Goal: Check status: Check status

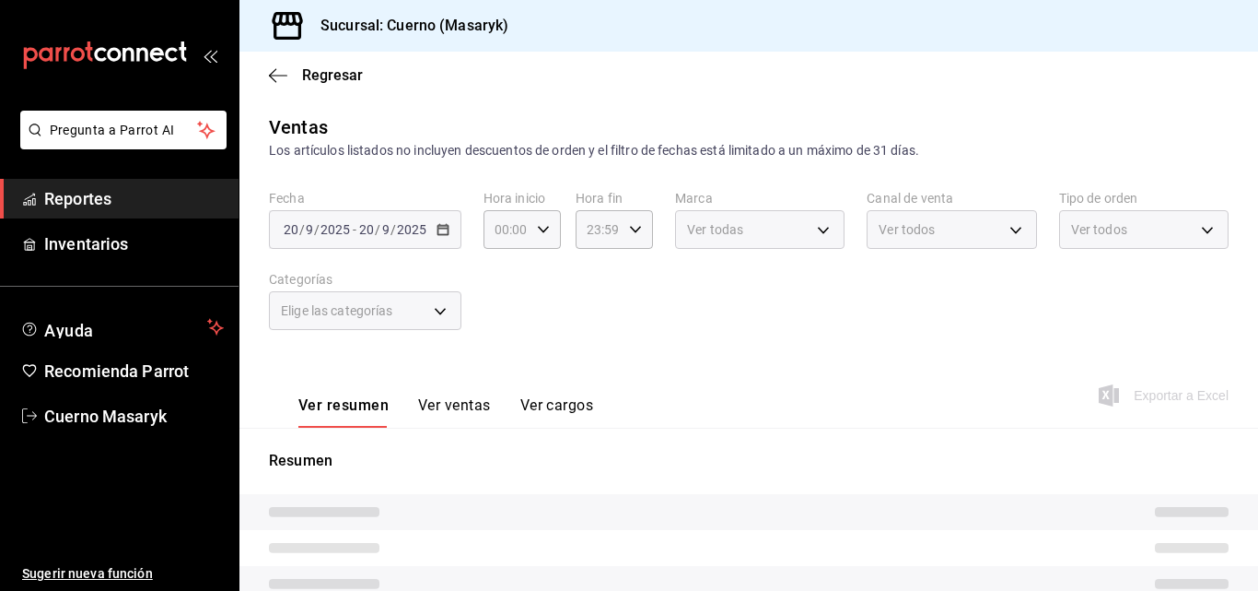
type input "04:00"
type input "c67b51a2-384c-483e-a5be-40afd3eac247,ec1a4520-4a99-4810-921e-4abf40ebc8c6,cd2d5…"
type input "4ea0d660-02b3-4785-bb88-48b5ef6e196c"
type input "PARROT,UBER_EATS,RAPPI,DIDI_FOOD,ONLINE"
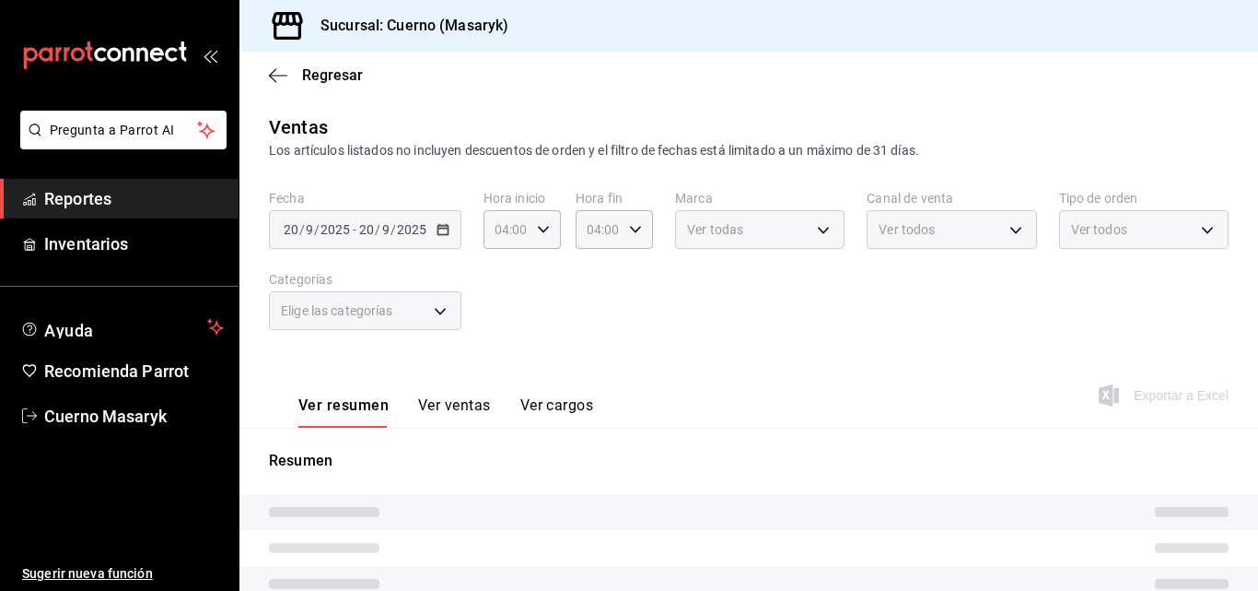
type input "d8208262-291b-4595-bbfa-ed1e8660efdb,73ecdc8a-b505-4242-b24a-d5f1595b9b0a,EXTER…"
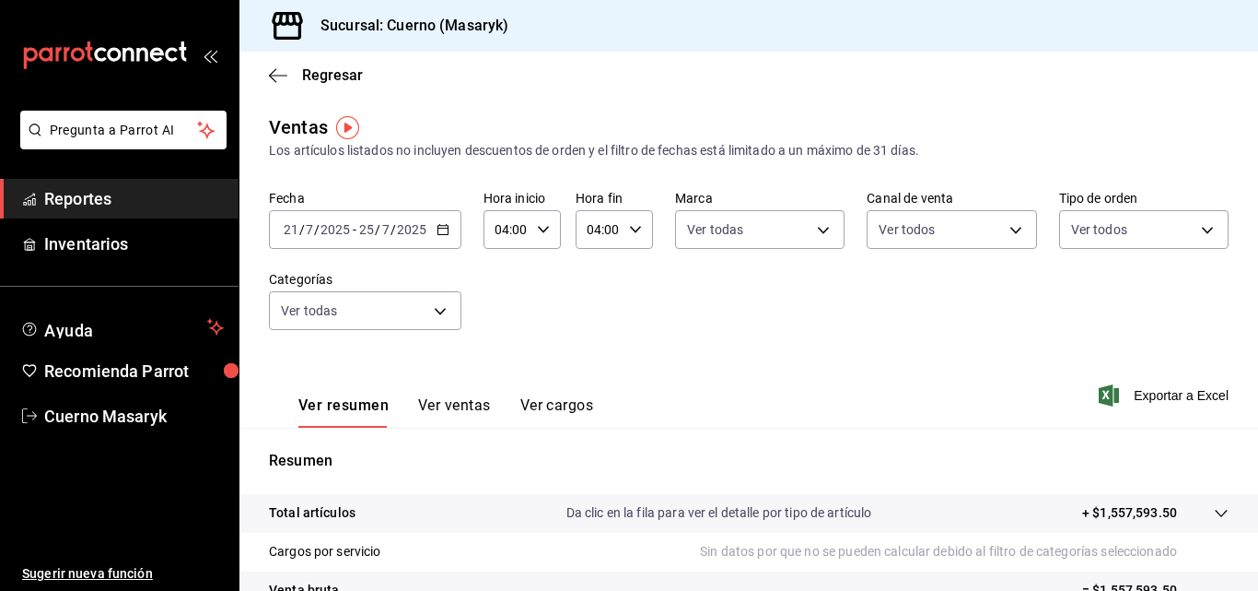
click at [446, 235] on \(Stroke\) "button" at bounding box center [443, 230] width 11 height 10
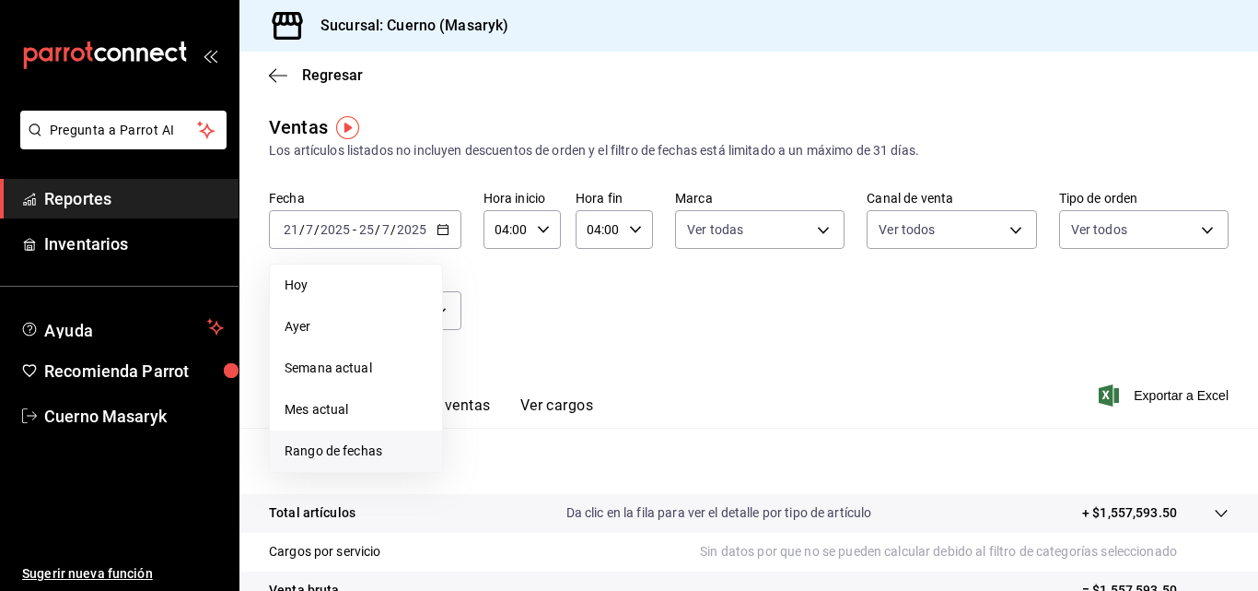
click at [341, 451] on span "Rango de fechas" at bounding box center [356, 450] width 143 height 19
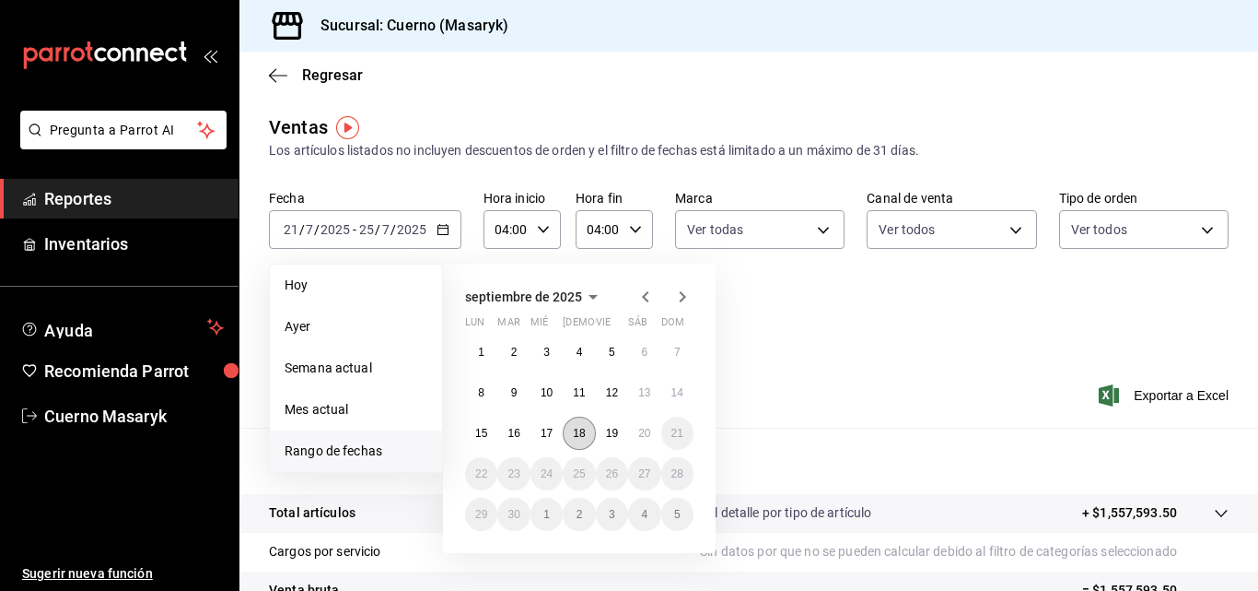
click at [587, 431] on button "18" at bounding box center [579, 432] width 32 height 33
click at [614, 435] on abbr "19" at bounding box center [612, 433] width 12 height 13
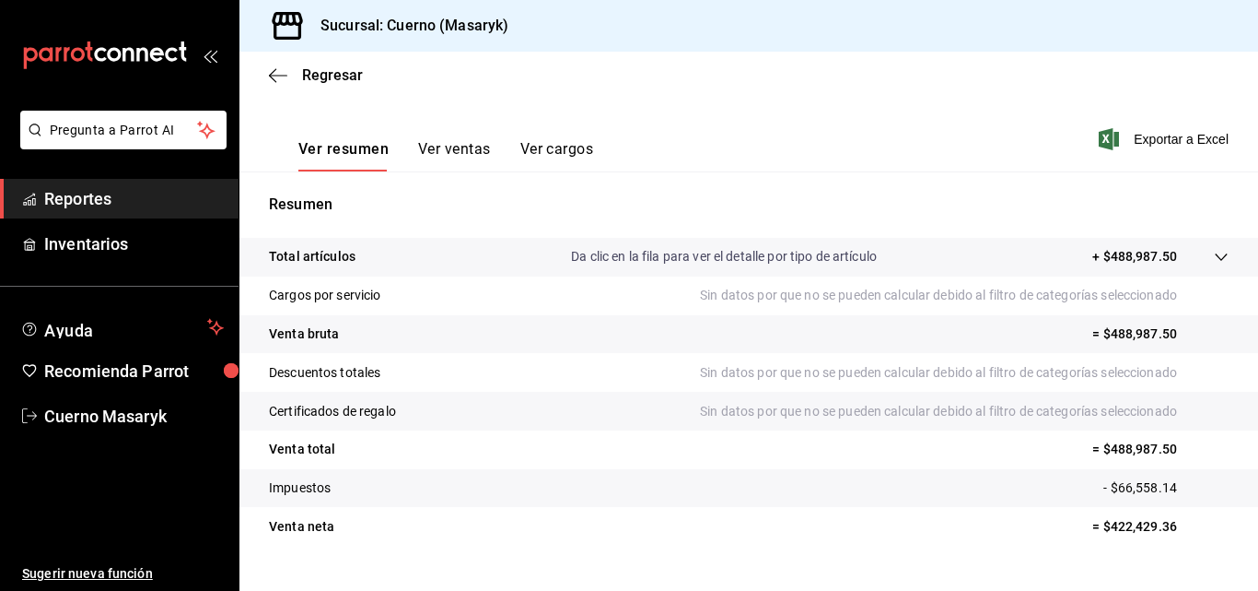
scroll to position [276, 0]
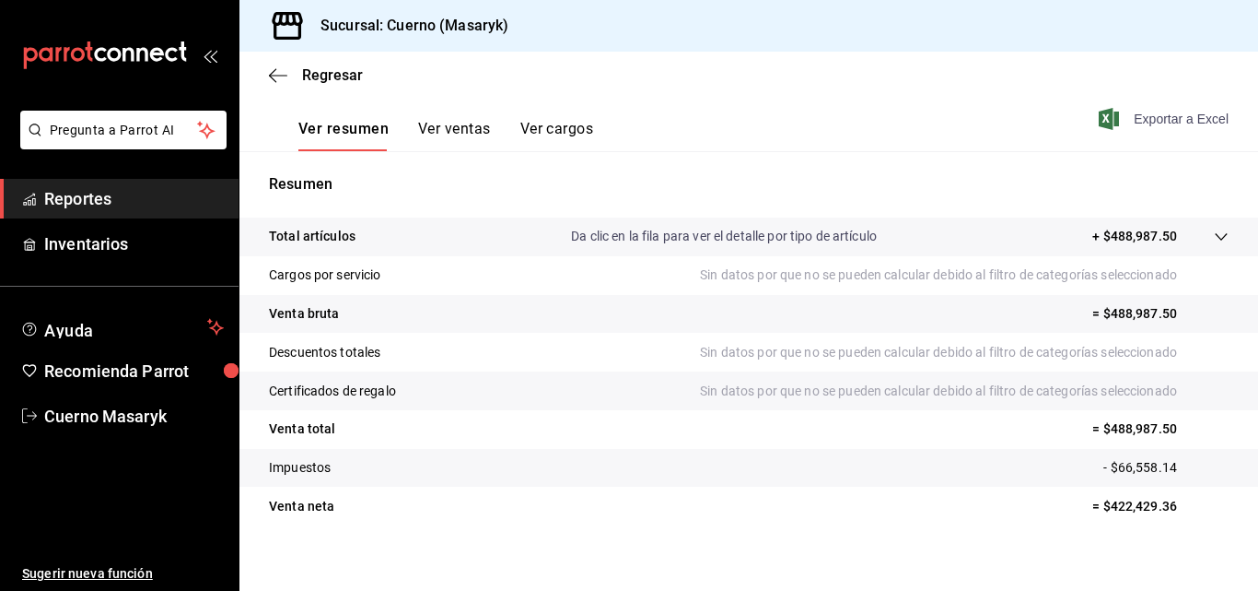
click at [1099, 115] on icon "button" at bounding box center [1109, 119] width 20 height 22
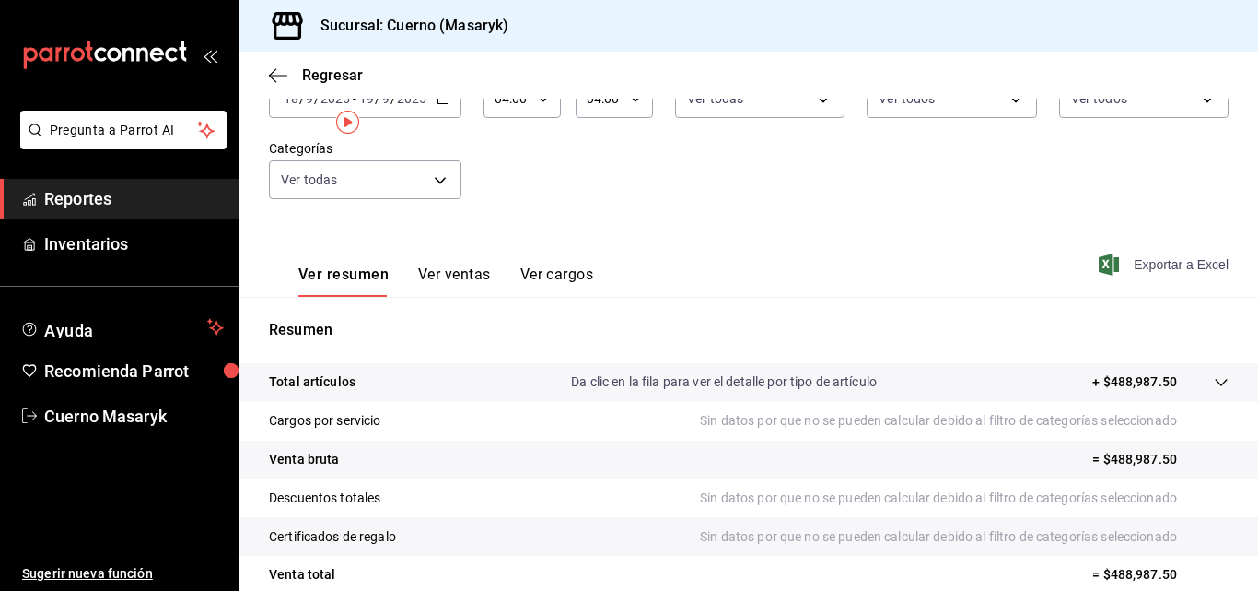
scroll to position [0, 0]
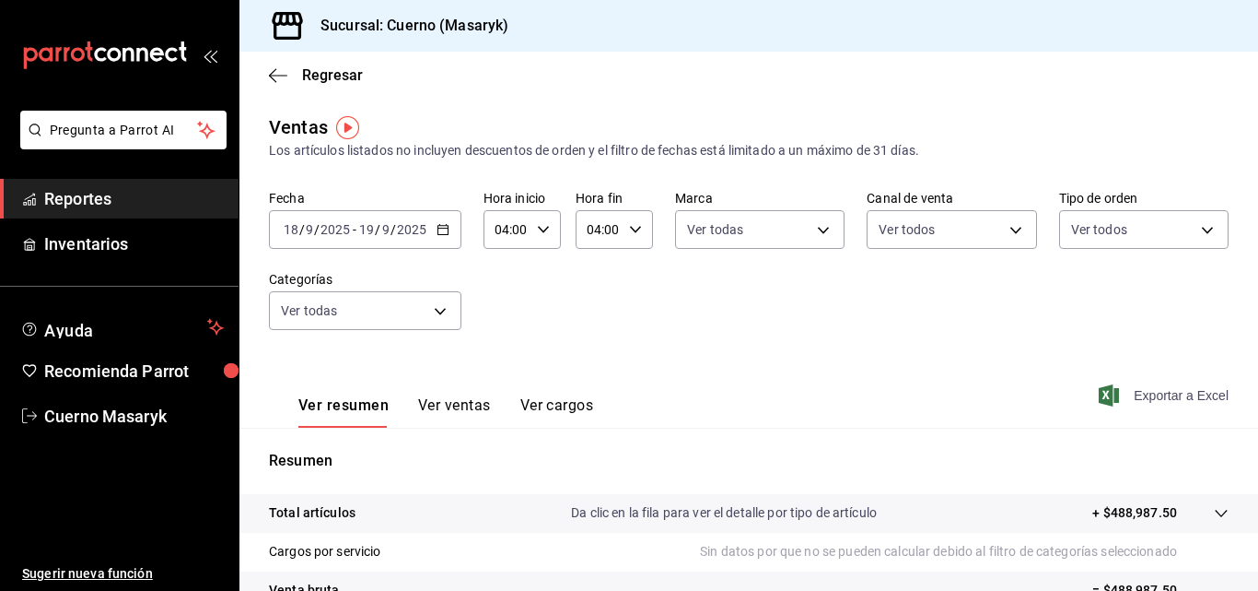
click at [445, 222] on div "[DATE] [DATE] - [DATE] [DATE]" at bounding box center [365, 229] width 193 height 39
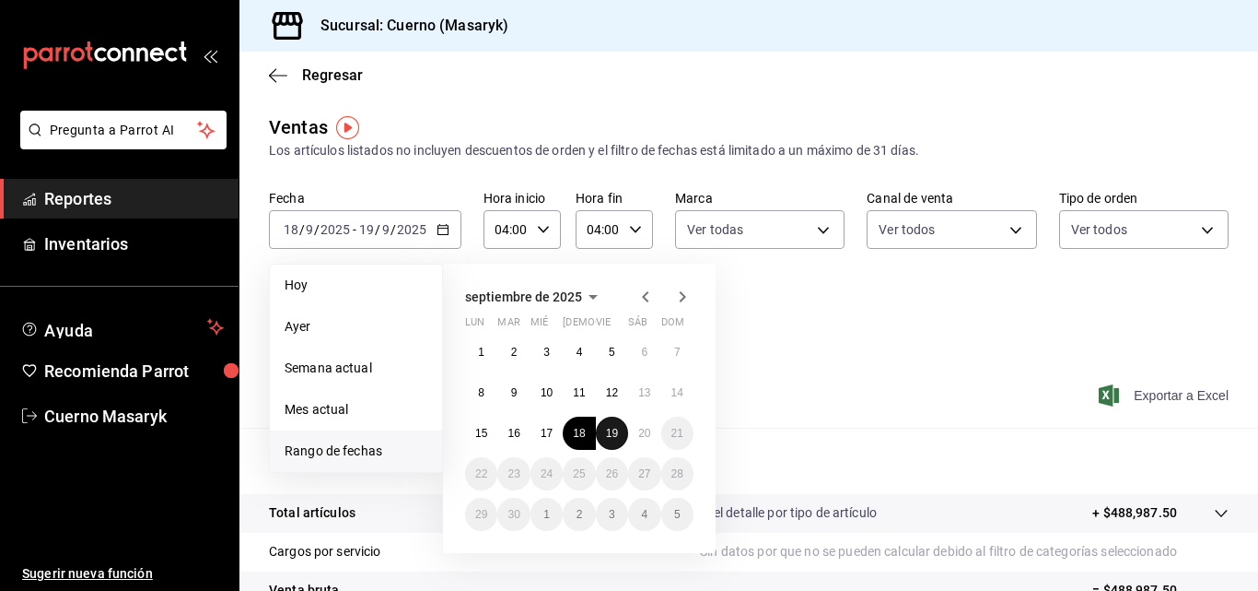
click at [608, 439] on abbr "19" at bounding box center [612, 433] width 12 height 13
click at [637, 427] on button "20" at bounding box center [644, 432] width 32 height 33
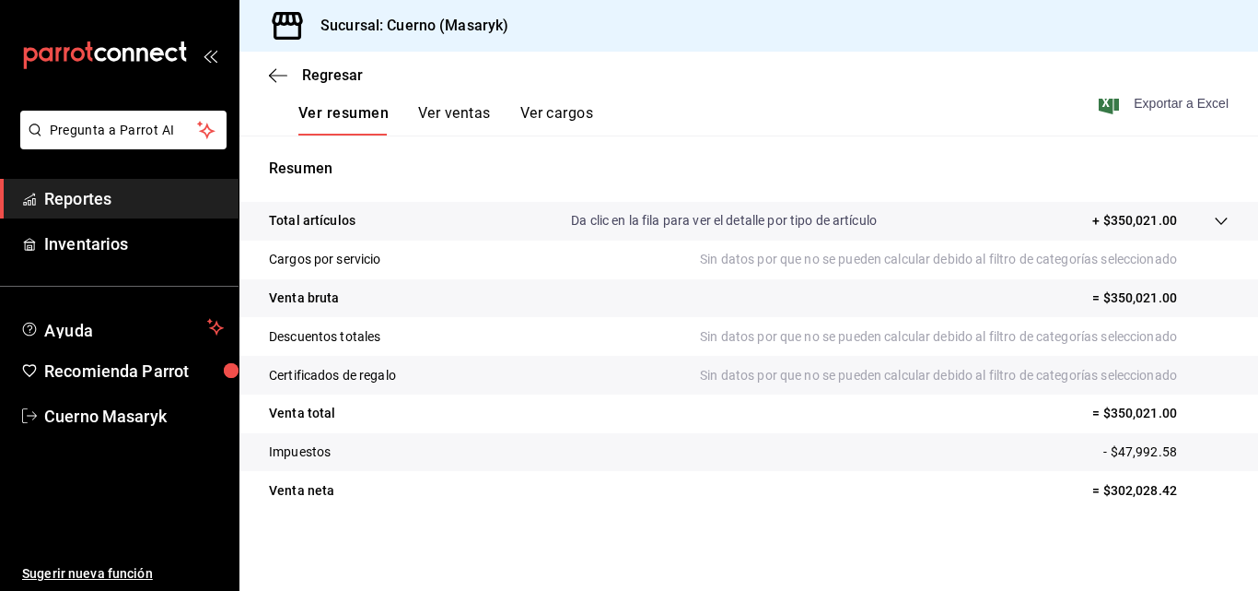
scroll to position [200, 0]
